Goal: Task Accomplishment & Management: Manage account settings

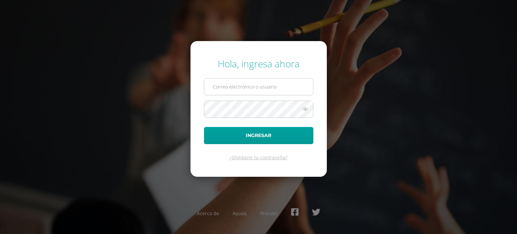
click at [242, 85] on input "text" at bounding box center [258, 86] width 109 height 17
type input "[EMAIL_ADDRESS][DOMAIN_NAME]"
click at [204, 127] on button "Ingresar" at bounding box center [258, 135] width 109 height 17
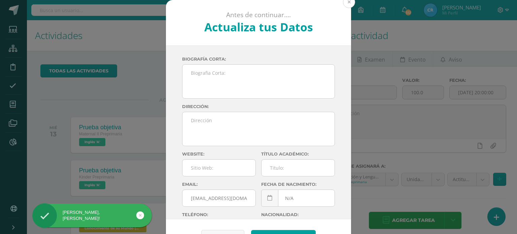
click at [348, 1] on button at bounding box center [349, 2] width 12 height 12
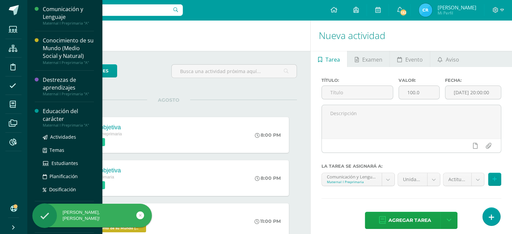
click at [54, 118] on div "Educación del carácter" at bounding box center [68, 114] width 51 height 15
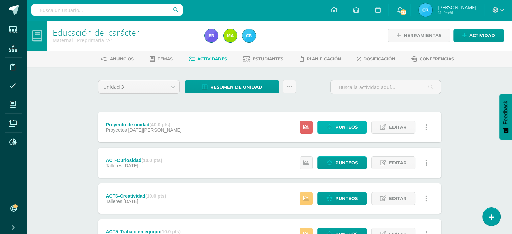
click at [346, 130] on span "Punteos" at bounding box center [346, 127] width 23 height 12
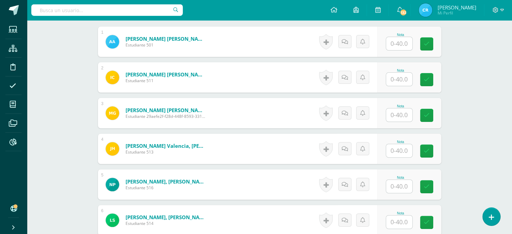
scroll to position [208, 0]
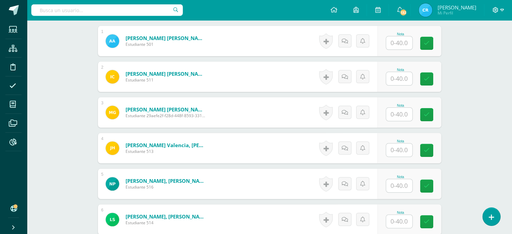
click at [501, 9] on icon at bounding box center [502, 10] width 4 height 2
click at [480, 46] on span "Cerrar sesión" at bounding box center [481, 45] width 30 height 6
